Goal: Information Seeking & Learning: Learn about a topic

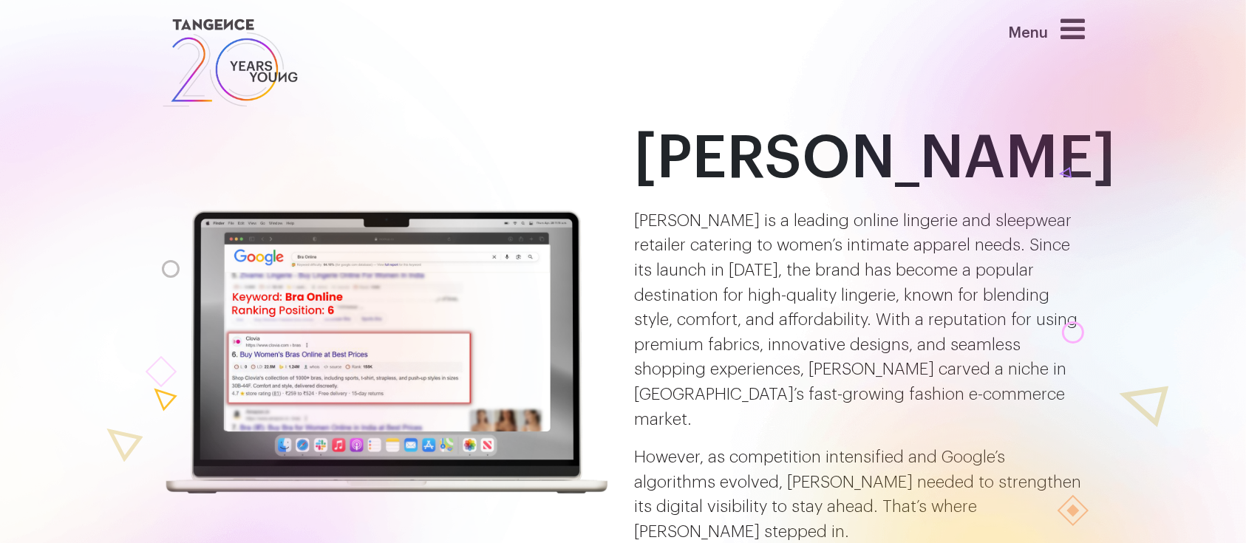
drag, startPoint x: 0, startPoint y: 0, endPoint x: 613, endPoint y: 237, distance: 656.9
drag, startPoint x: 613, startPoint y: 237, endPoint x: 603, endPoint y: 402, distance: 165.9
click at [603, 402] on img at bounding box center [386, 353] width 451 height 290
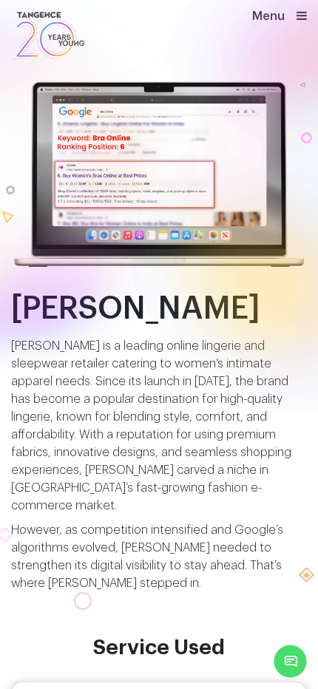
click at [71, 319] on div at bounding box center [0, 215] width 408 height 485
click at [71, 307] on div at bounding box center [0, 215] width 408 height 485
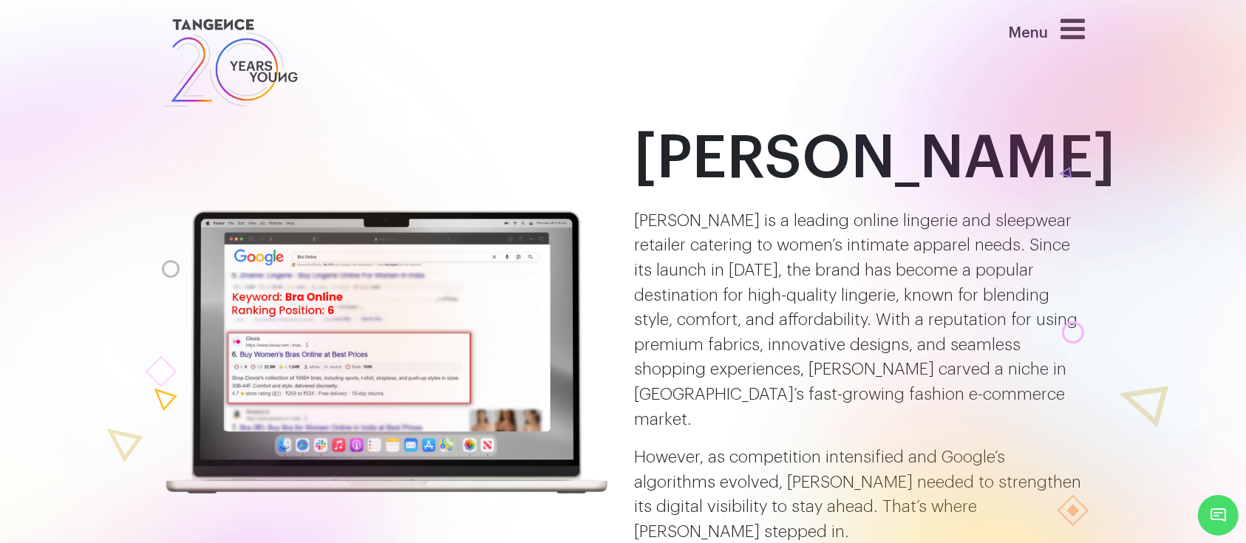
click at [1142, 55] on div at bounding box center [1096, 401] width 883 height 1024
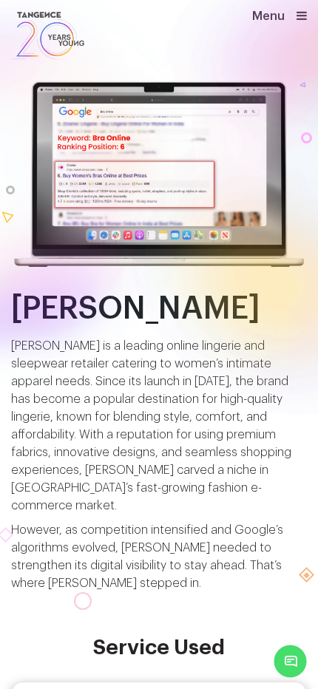
click at [81, 313] on div at bounding box center [0, 215] width 408 height 485
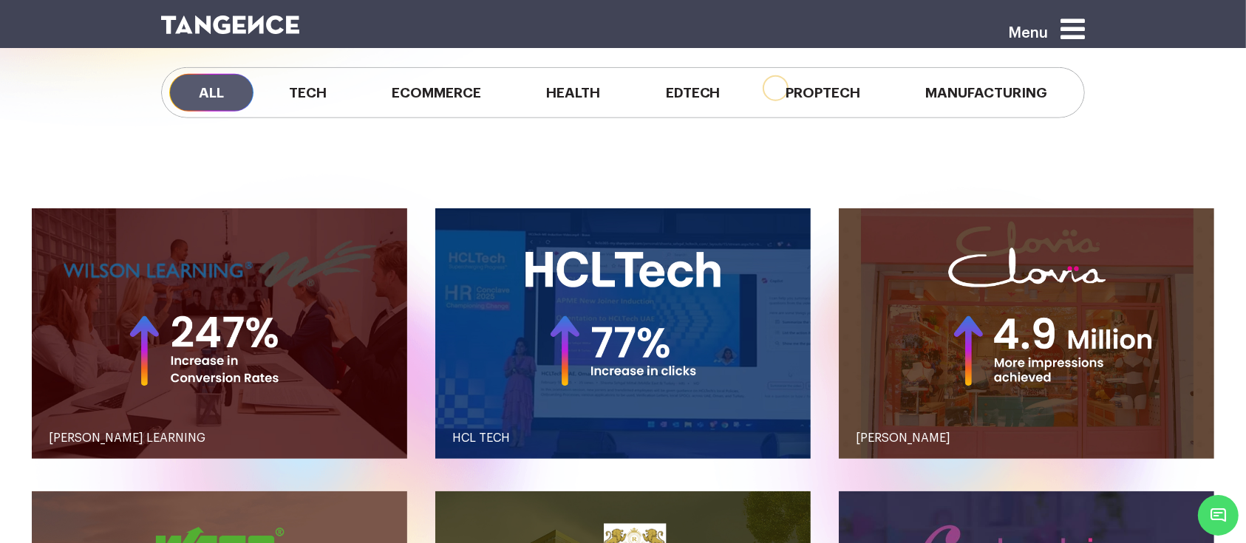
scroll to position [1309, 0]
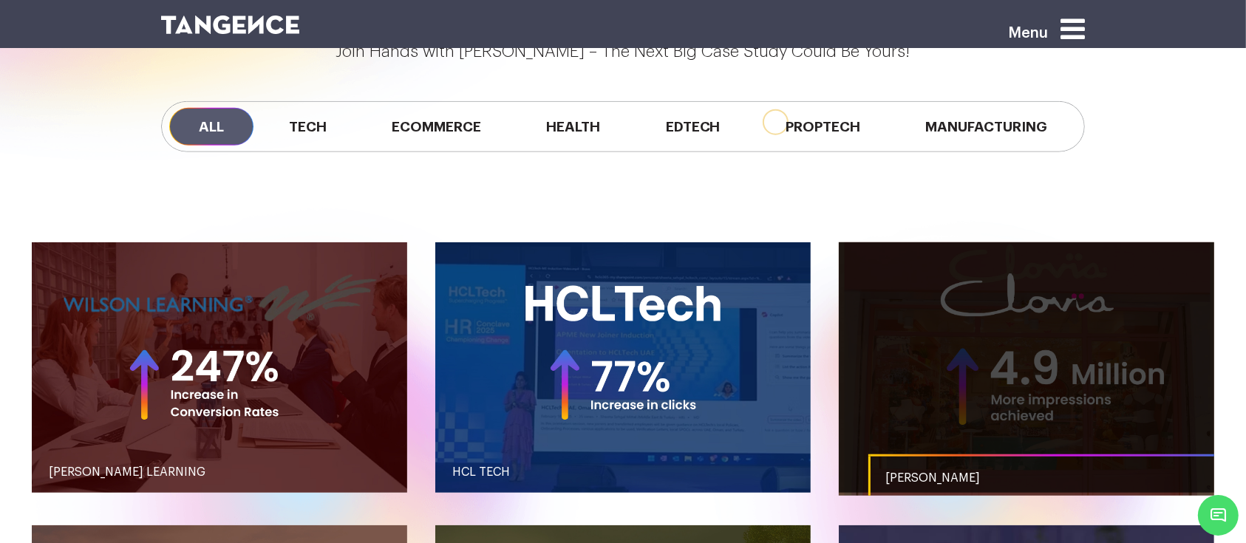
click at [969, 343] on link "button" at bounding box center [1027, 367] width 376 height 251
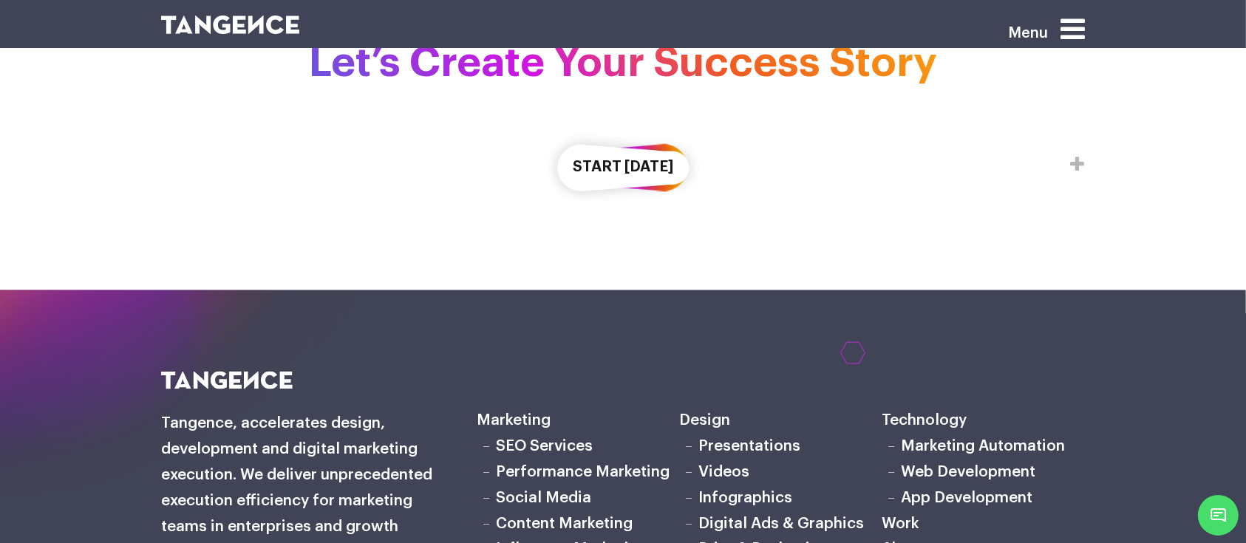
scroll to position [2698, 0]
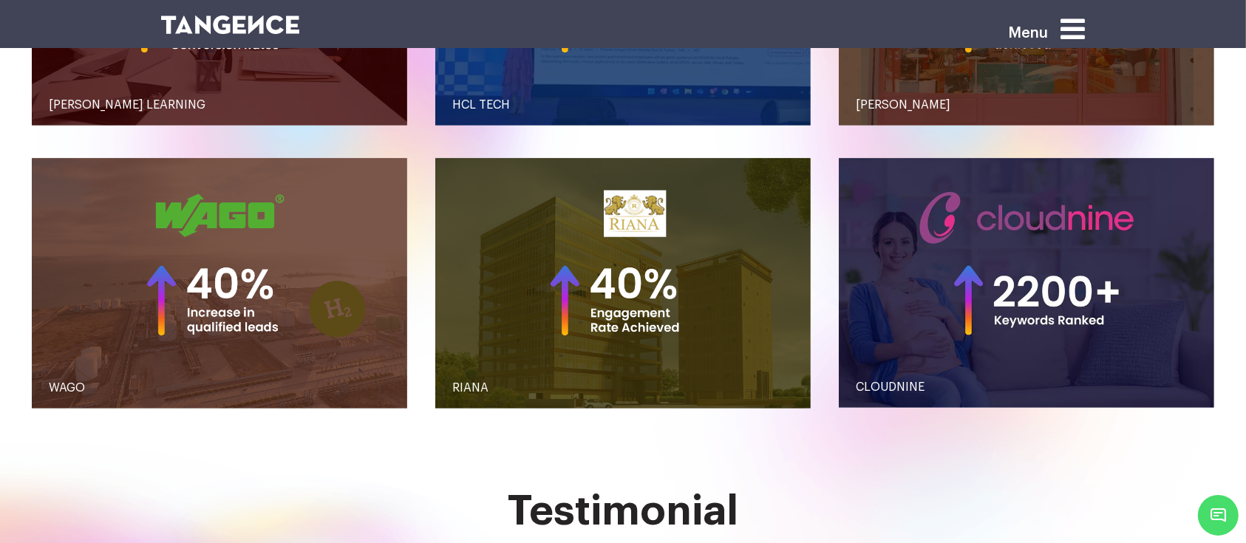
scroll to position [1487, 0]
